Goal: Task Accomplishment & Management: Manage account settings

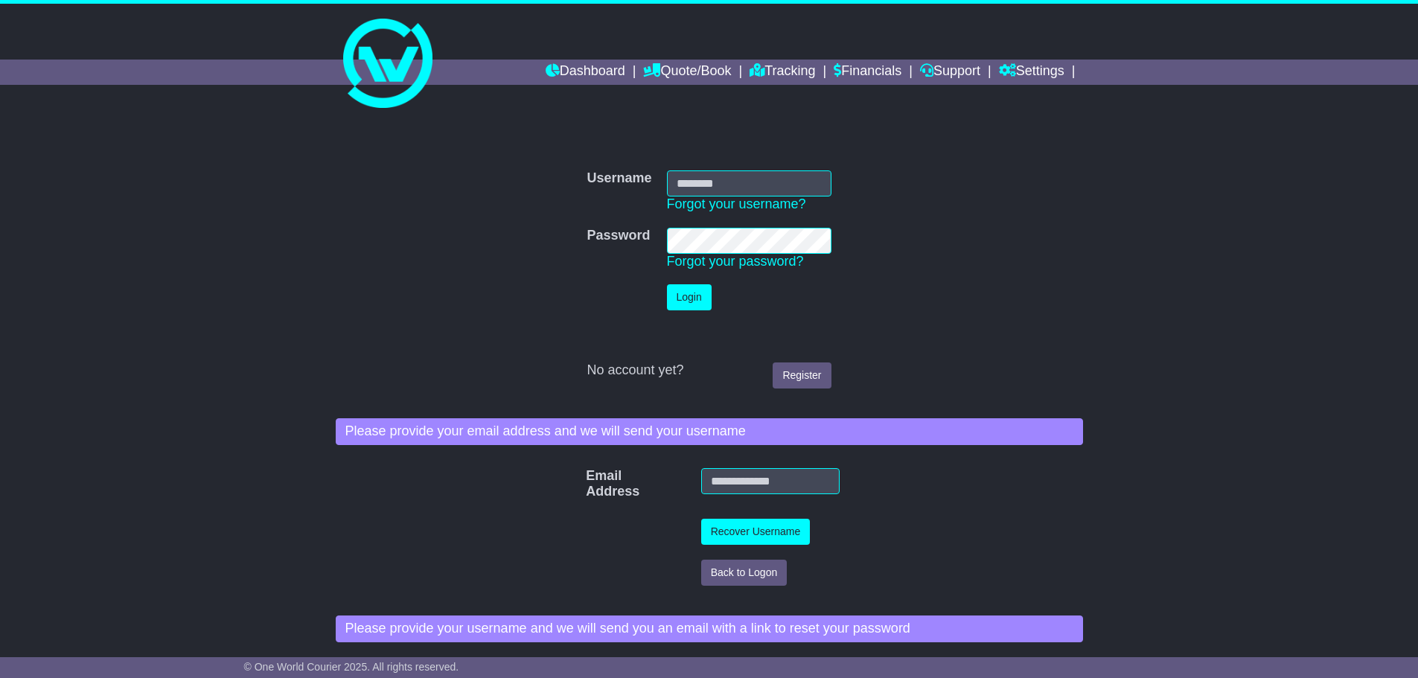
type input "**********"
click at [678, 289] on button "Login" at bounding box center [689, 297] width 45 height 26
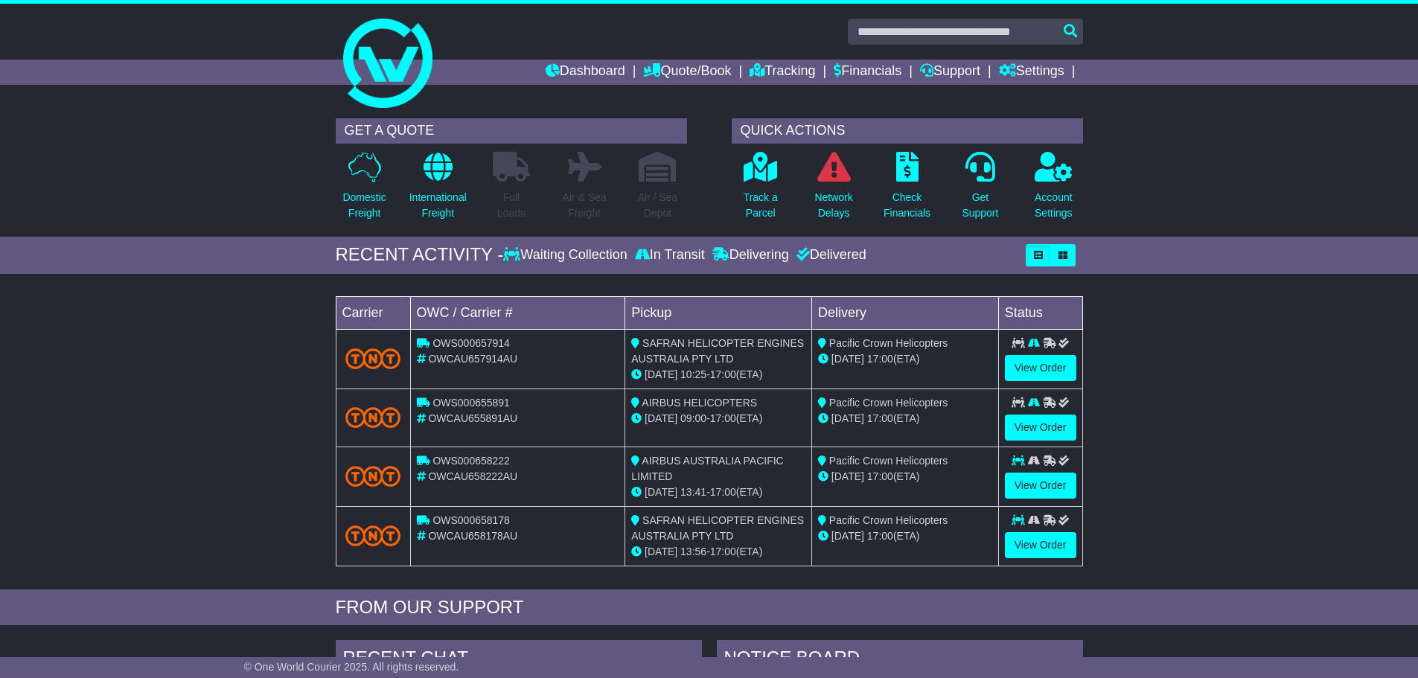
click at [171, 256] on div "RECENT ACTIVITY - Waiting Collection In Transit Delivering Delivered" at bounding box center [709, 255] width 1418 height 37
click at [236, 348] on div "Loading... No bookings found Carrier OWC / Carrier # Pickup Delivery Status OWS…" at bounding box center [709, 435] width 1418 height 308
